Goal: Task Accomplishment & Management: Manage account settings

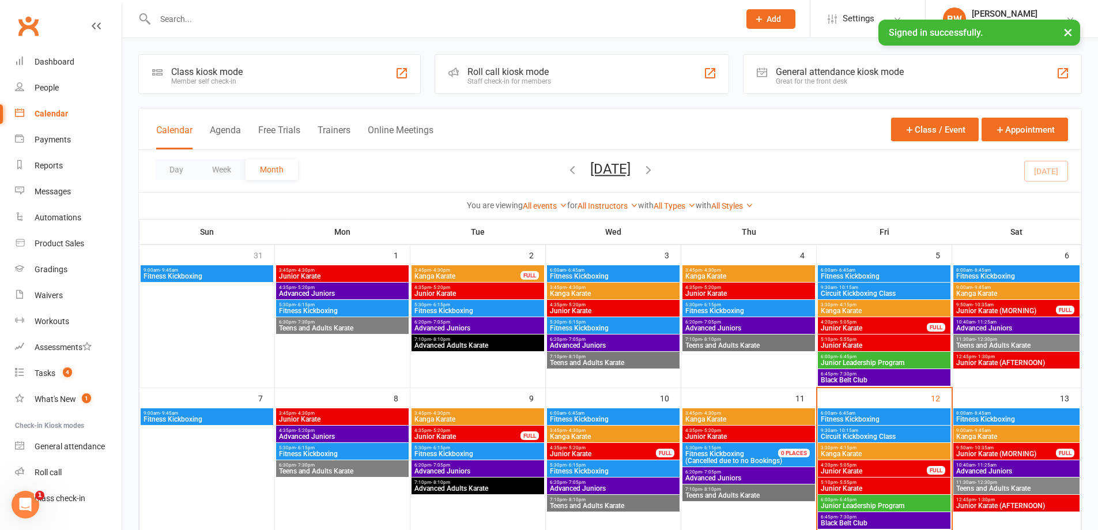
click at [892, 455] on span "Kanga Karate" at bounding box center [884, 453] width 128 height 7
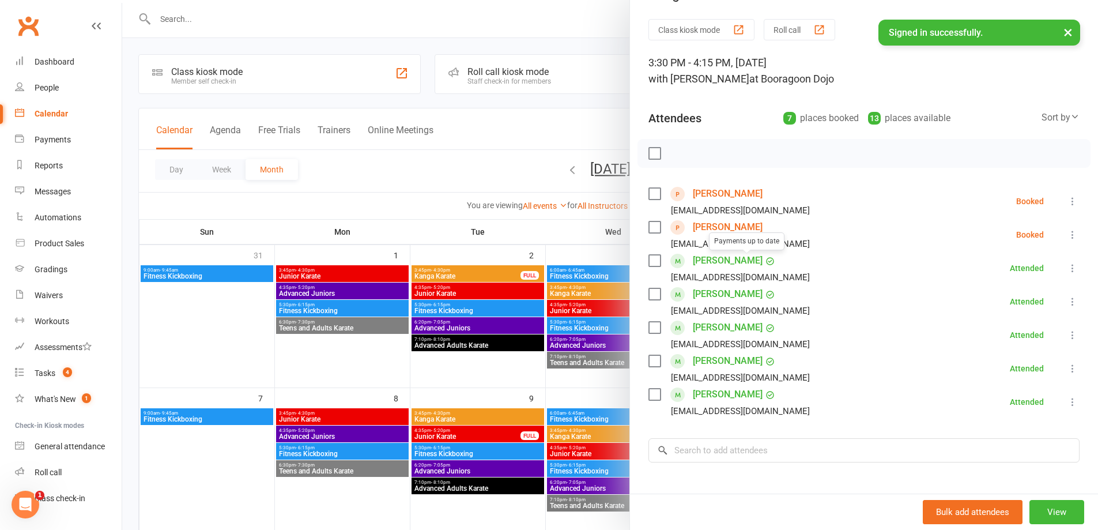
scroll to position [58, 0]
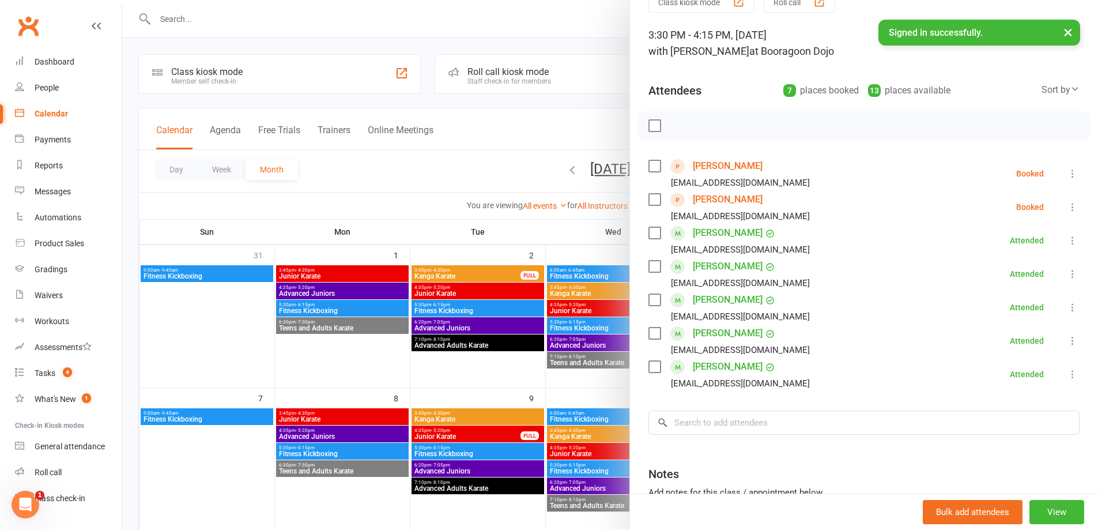
click at [485, 259] on div at bounding box center [610, 265] width 976 height 530
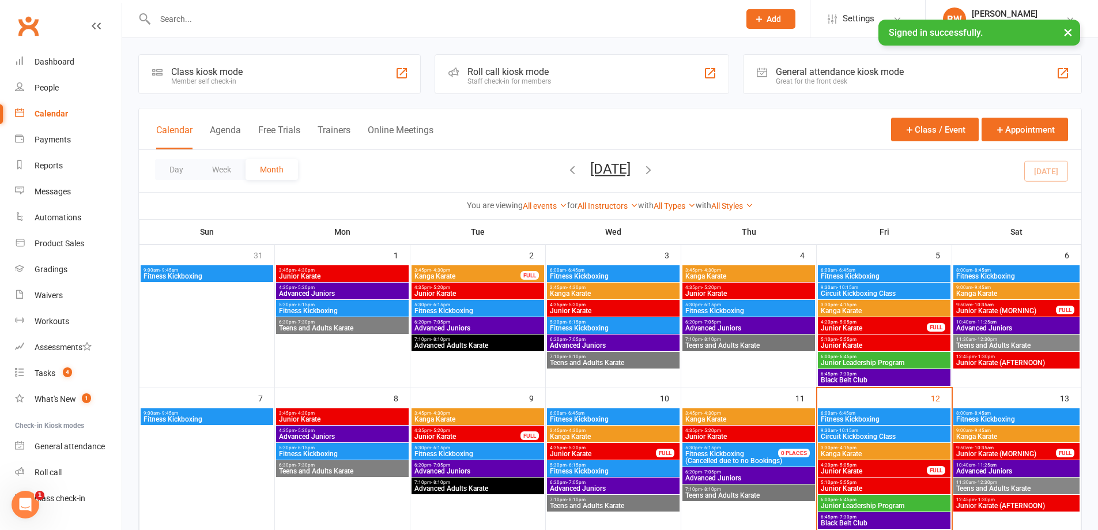
click at [876, 440] on div "9:30am - 10:15am Circuit Kickboxing Class" at bounding box center [884, 433] width 133 height 17
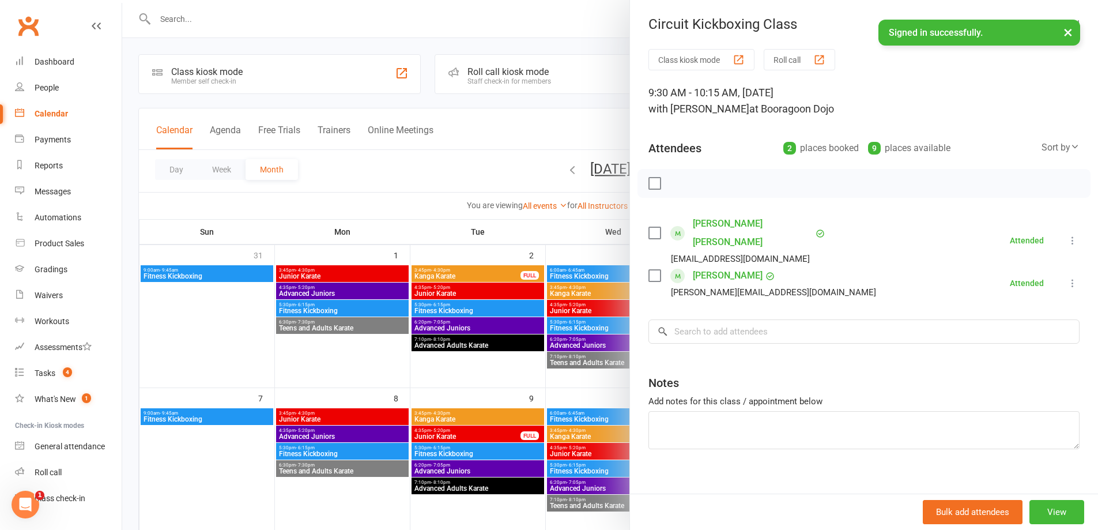
click at [571, 338] on div at bounding box center [610, 265] width 976 height 530
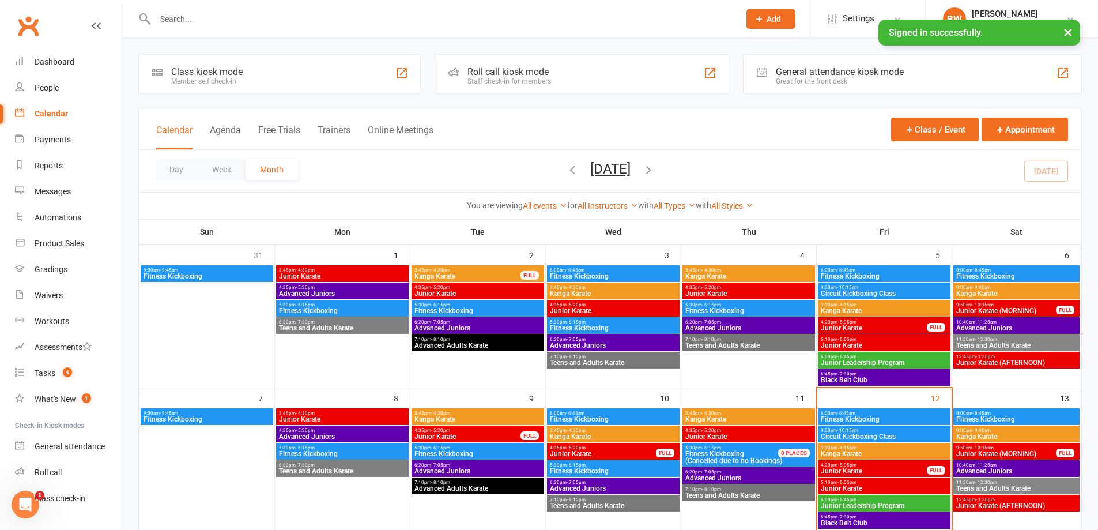
click at [889, 489] on span "Junior Karate" at bounding box center [884, 488] width 128 height 7
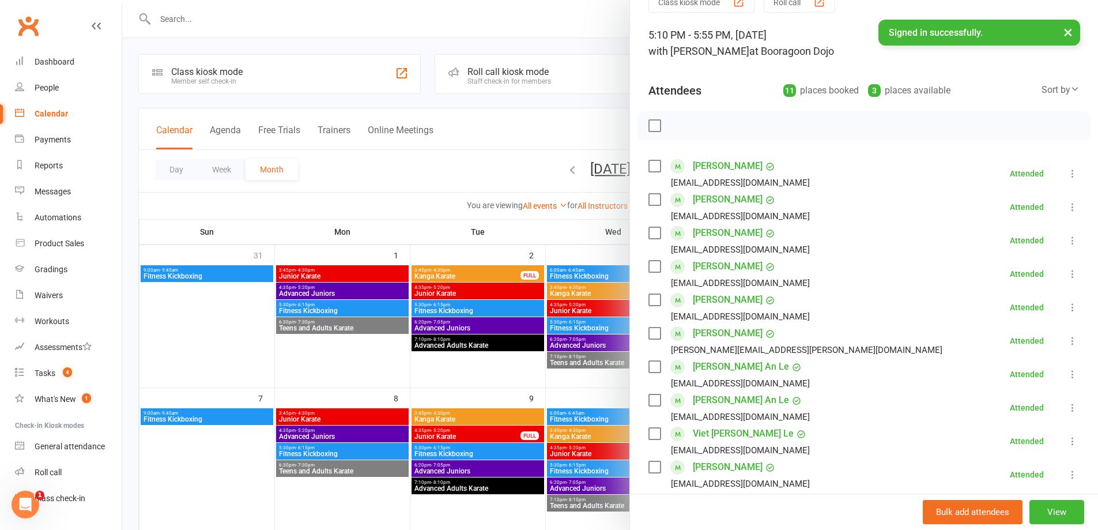
click at [498, 306] on div at bounding box center [610, 265] width 976 height 530
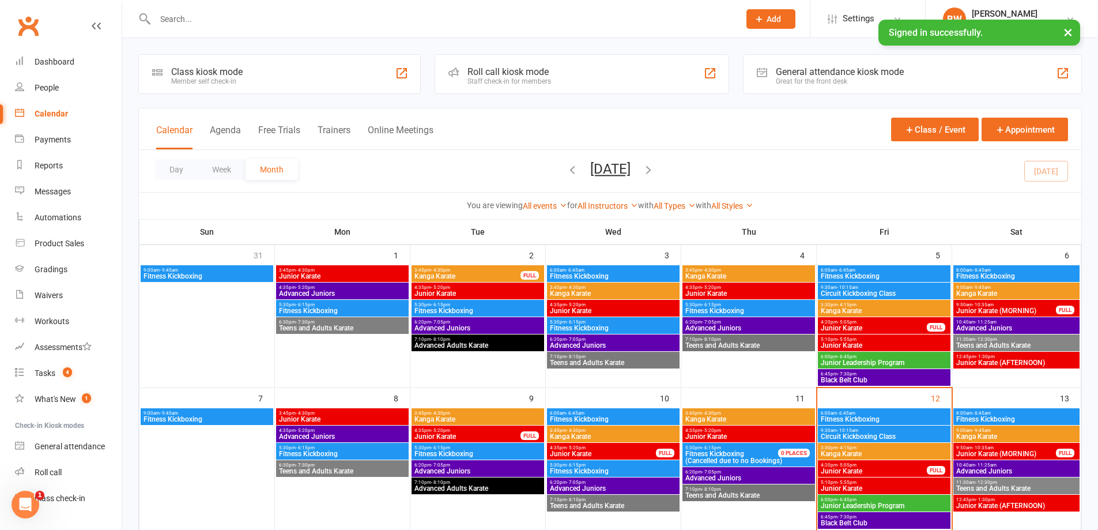
click at [864, 464] on span "4:20pm - 5:05pm" at bounding box center [873, 464] width 107 height 5
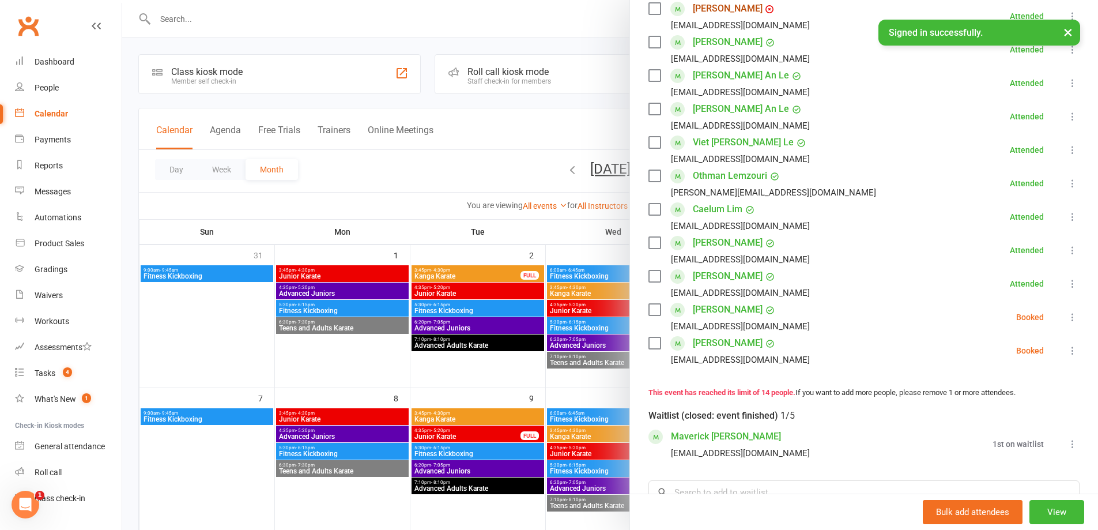
scroll to position [489, 0]
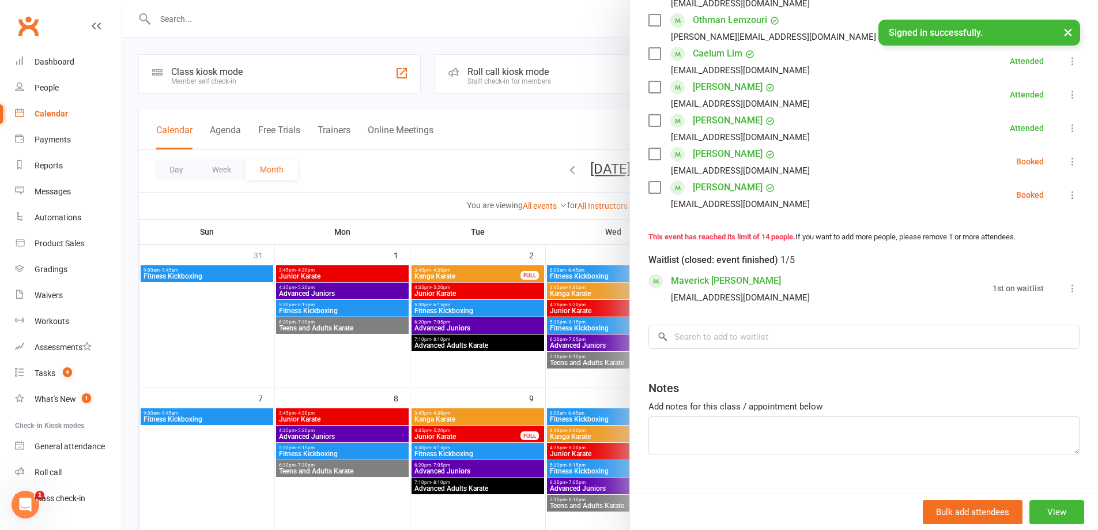
click at [501, 246] on div at bounding box center [610, 265] width 976 height 530
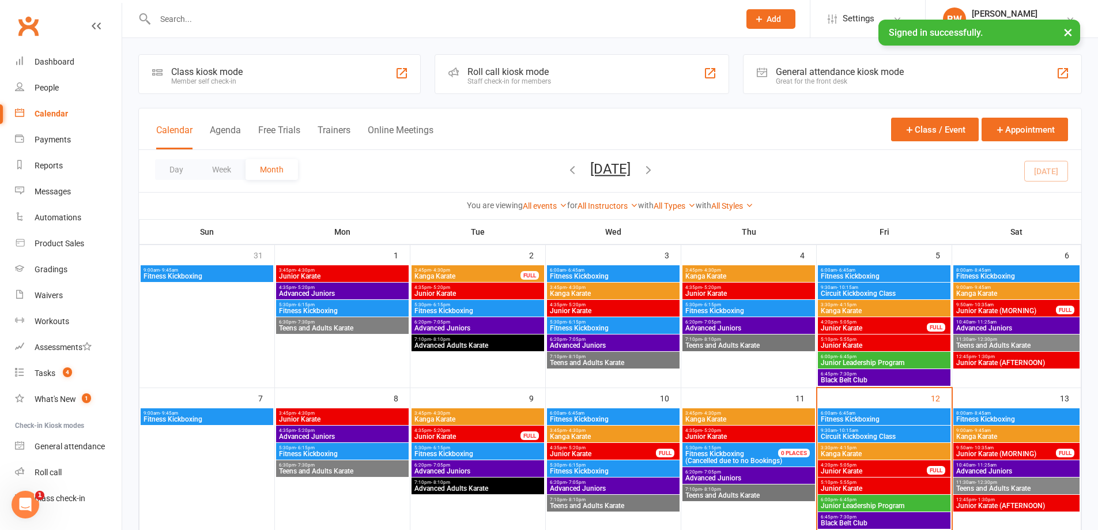
click at [909, 524] on span "Black Belt Club" at bounding box center [884, 522] width 128 height 7
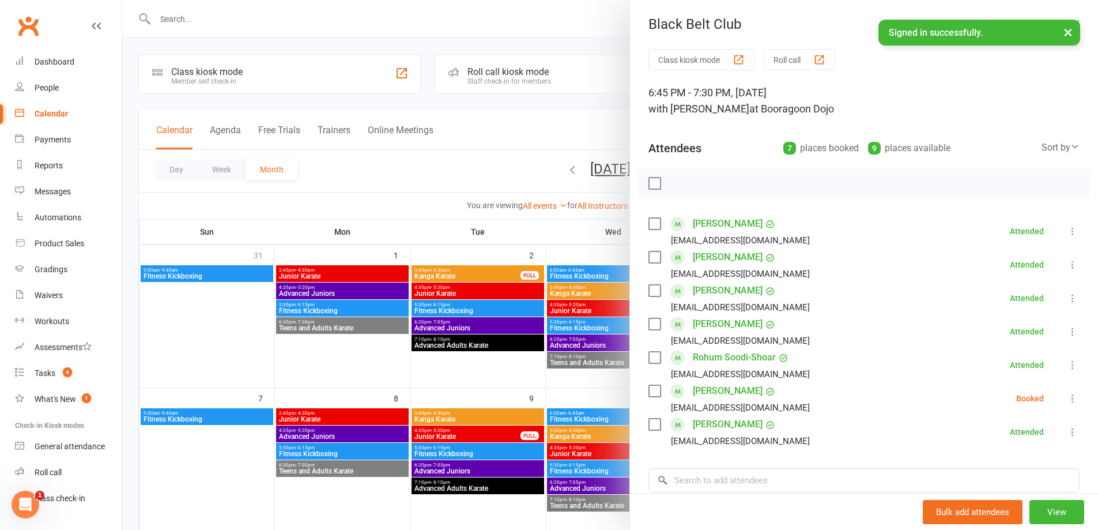
click at [515, 316] on div at bounding box center [610, 265] width 976 height 530
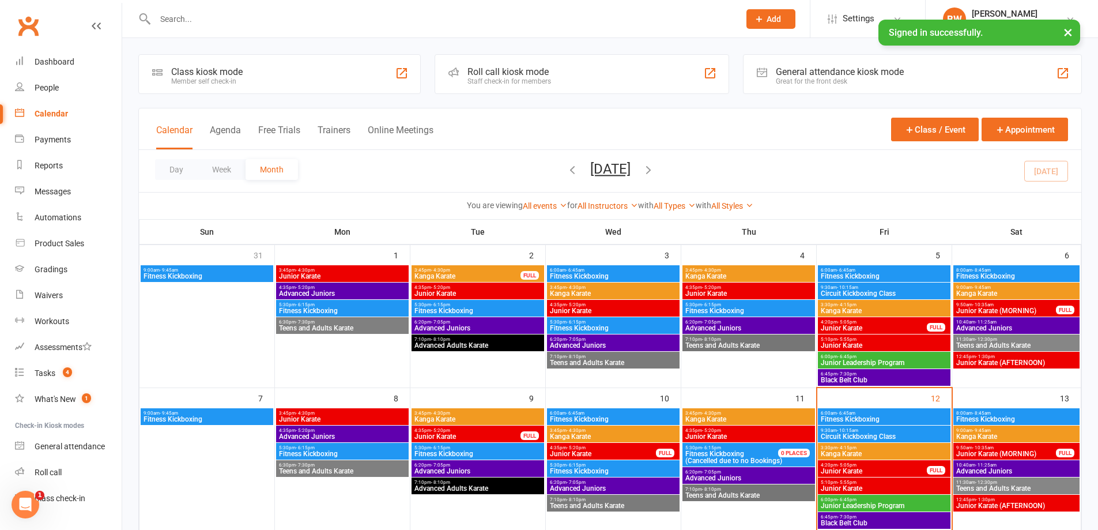
click at [896, 505] on span "Junior Leadership Program" at bounding box center [884, 505] width 128 height 7
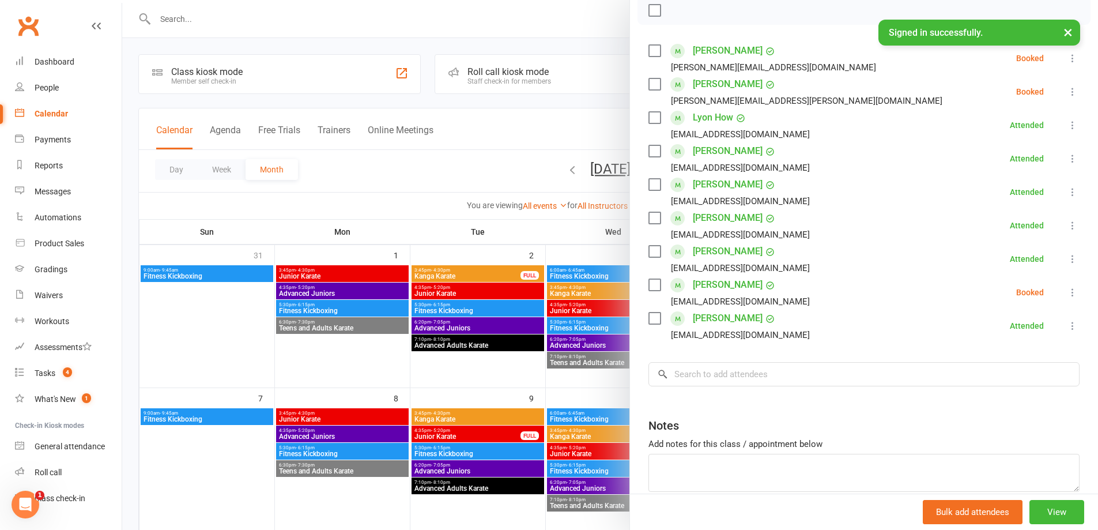
scroll to position [115, 0]
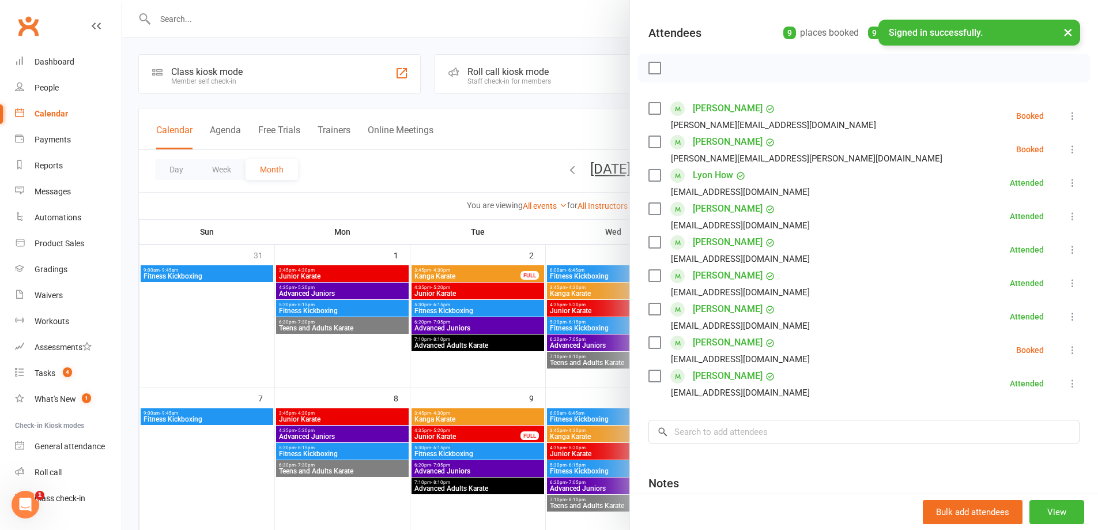
click at [575, 387] on div at bounding box center [610, 265] width 976 height 530
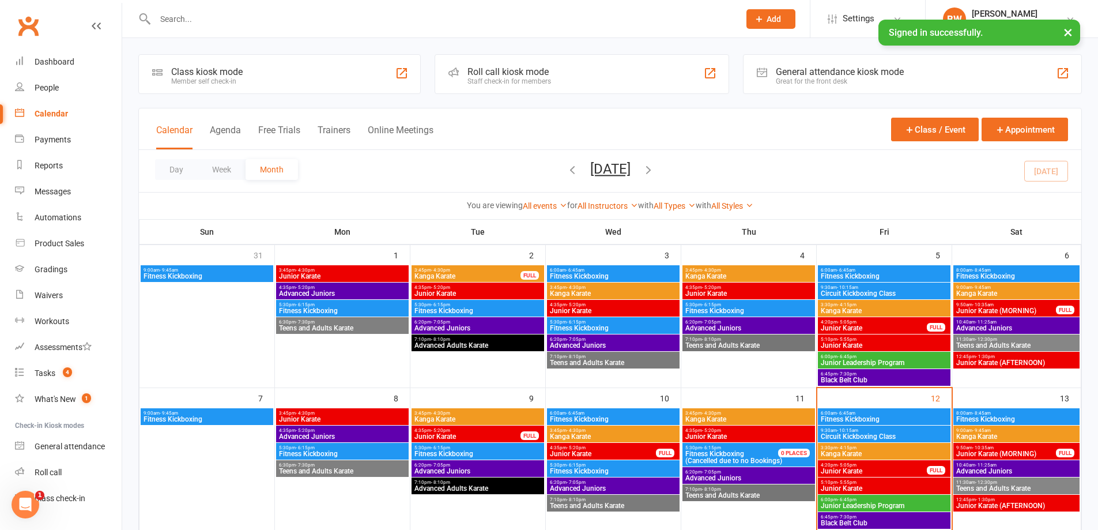
click at [897, 520] on span "Black Belt Club" at bounding box center [884, 522] width 128 height 7
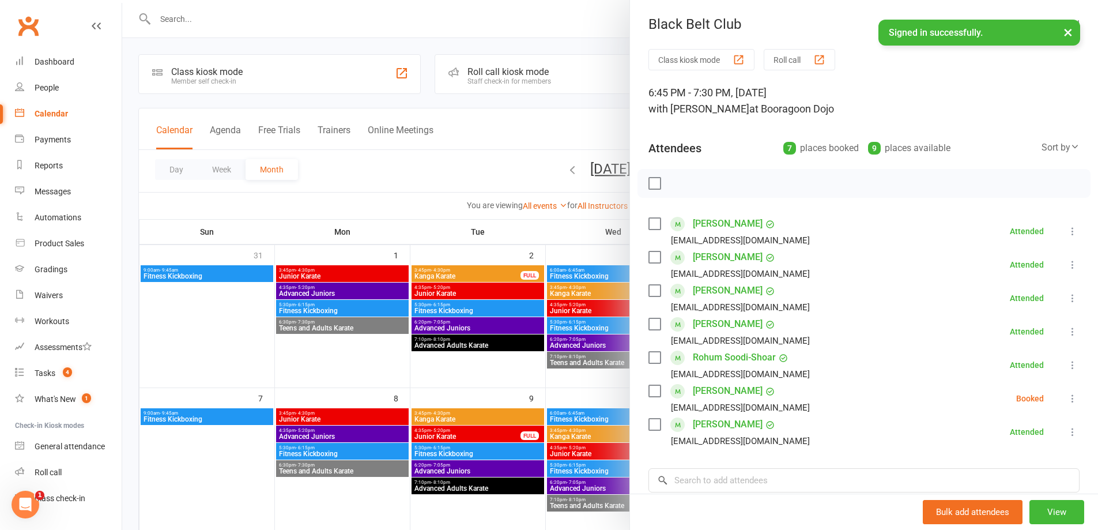
click at [586, 346] on div at bounding box center [610, 265] width 976 height 530
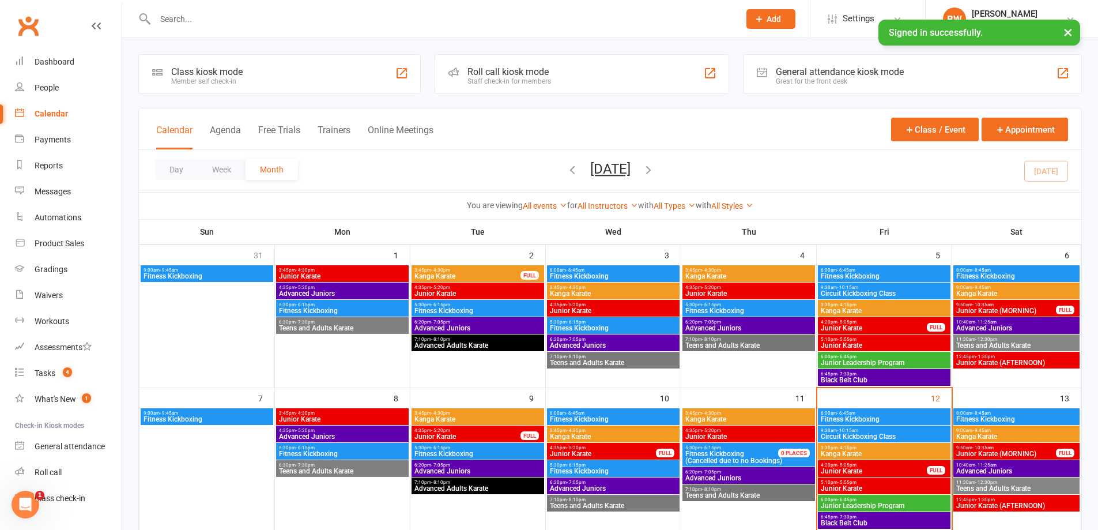
click at [884, 469] on span "Junior Karate" at bounding box center [873, 470] width 107 height 7
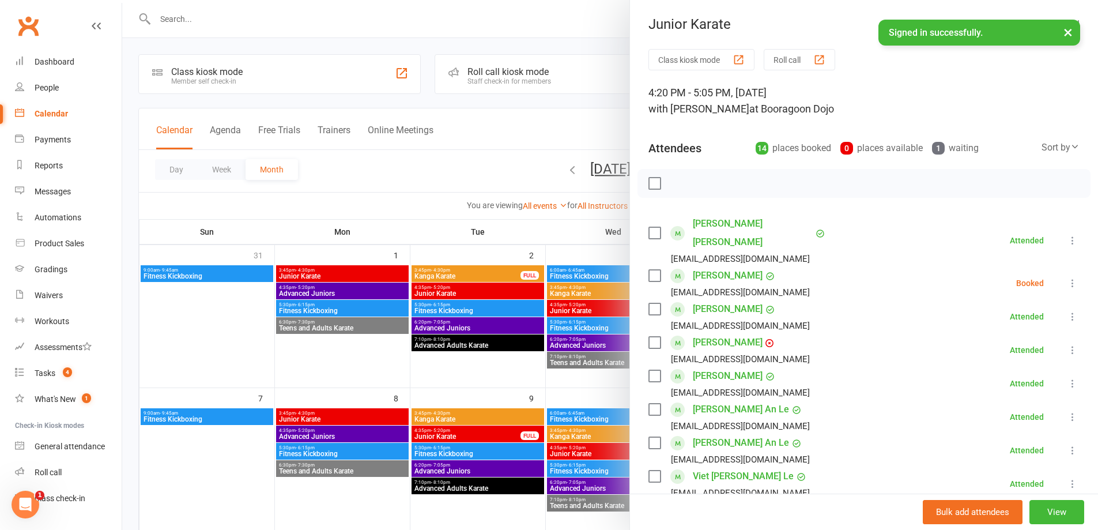
drag, startPoint x: 618, startPoint y: 389, endPoint x: 730, endPoint y: 427, distance: 118.5
click at [618, 389] on div at bounding box center [610, 265] width 976 height 530
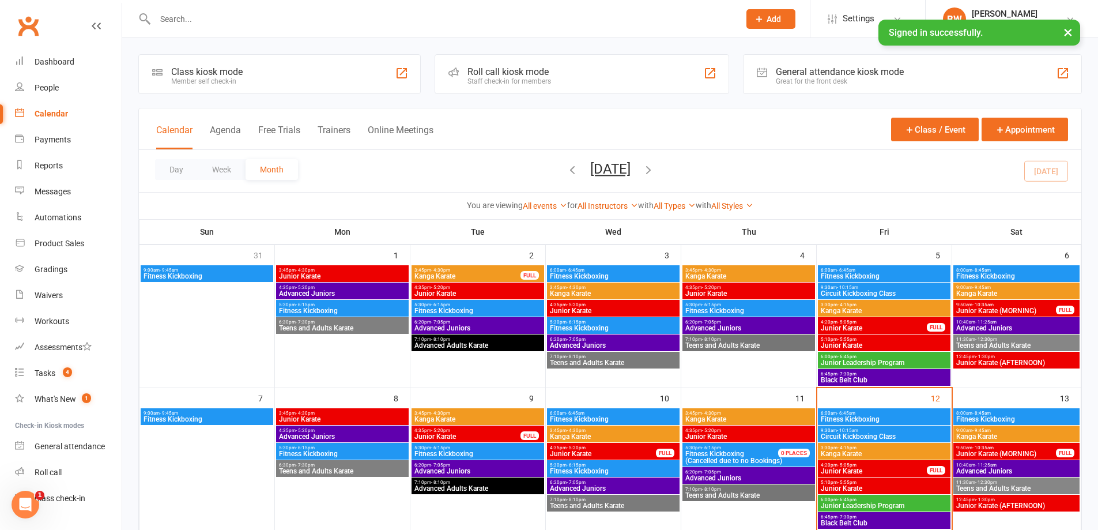
click at [931, 488] on span "Junior Karate" at bounding box center [884, 488] width 128 height 7
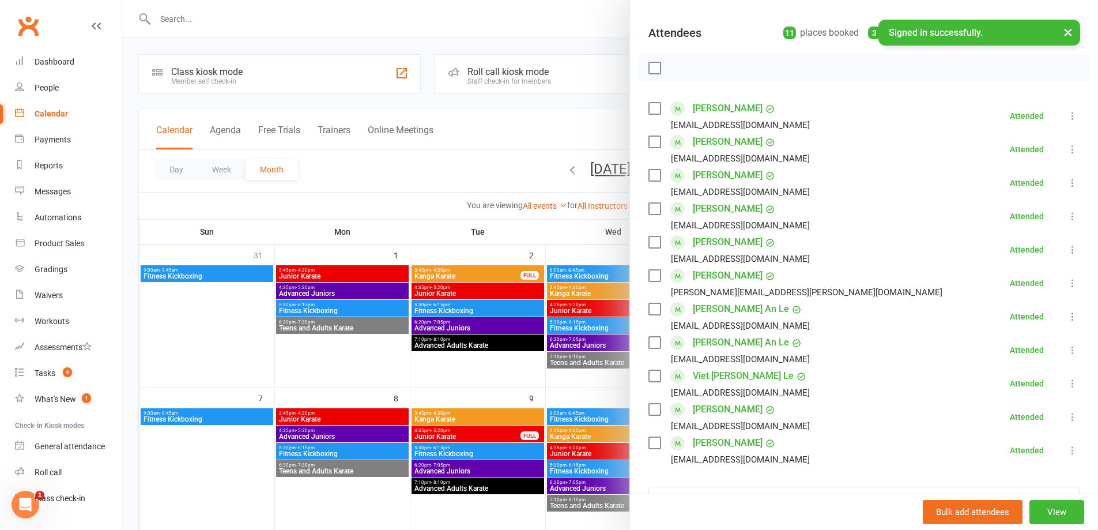
click at [376, 197] on div at bounding box center [610, 265] width 976 height 530
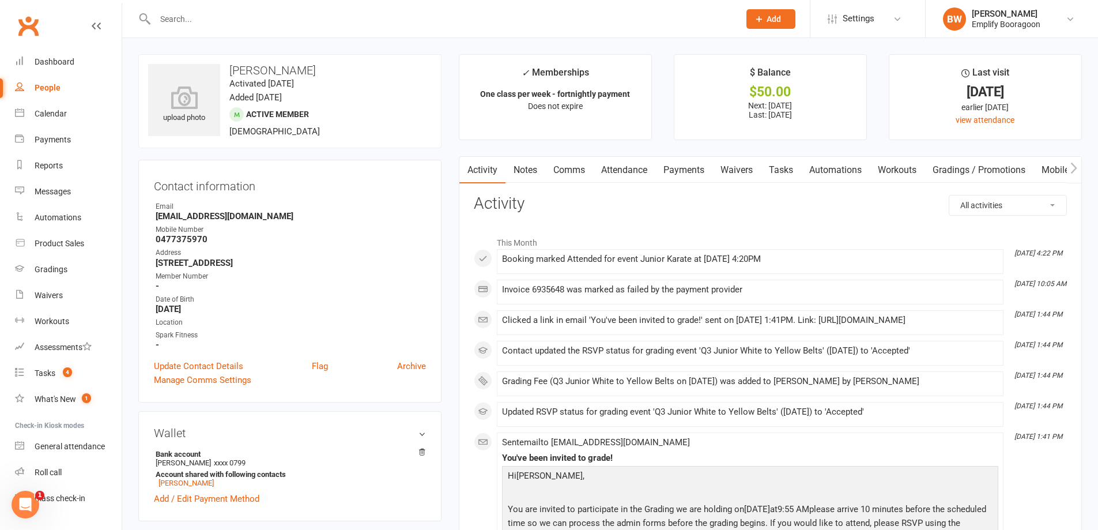
click at [698, 173] on link "Payments" at bounding box center [683, 170] width 57 height 27
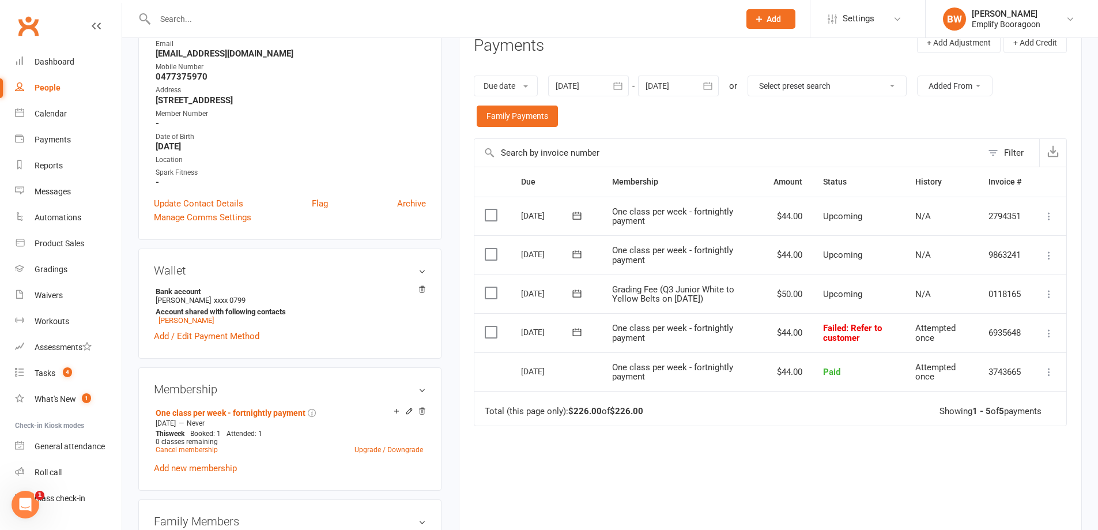
scroll to position [173, 0]
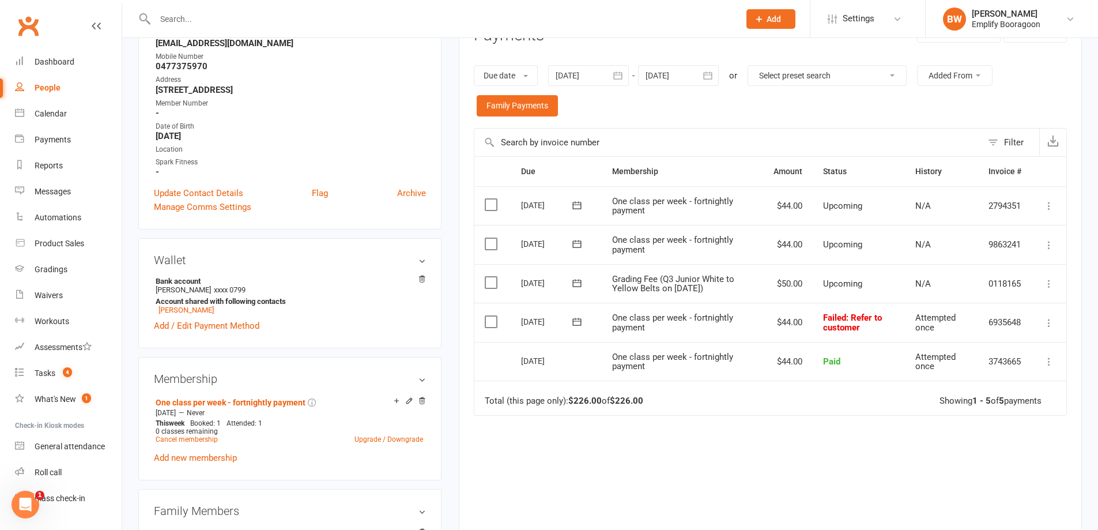
click at [576, 328] on span at bounding box center [577, 321] width 28 height 18
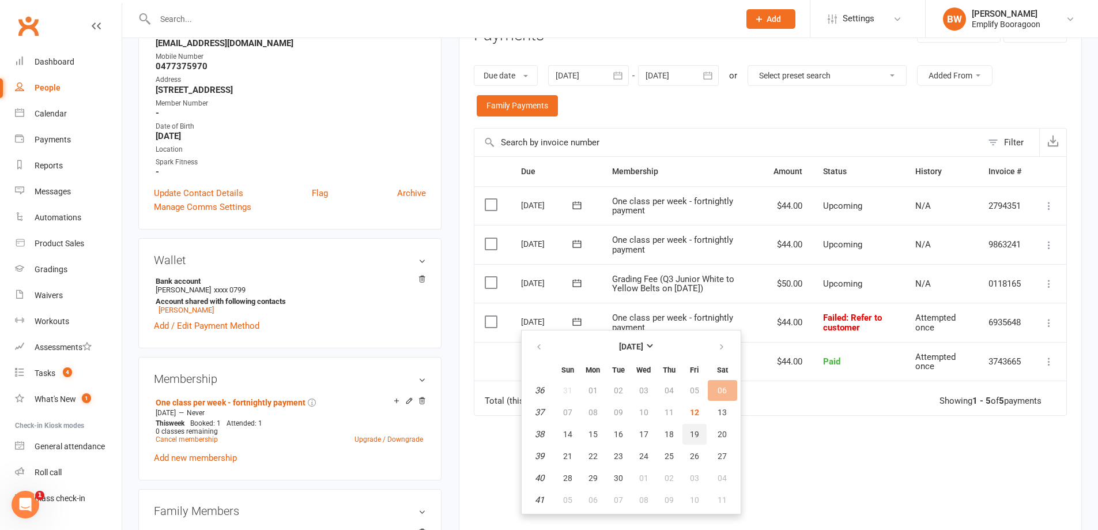
click at [696, 431] on span "19" at bounding box center [694, 433] width 9 height 9
